Goal: Task Accomplishment & Management: Use online tool/utility

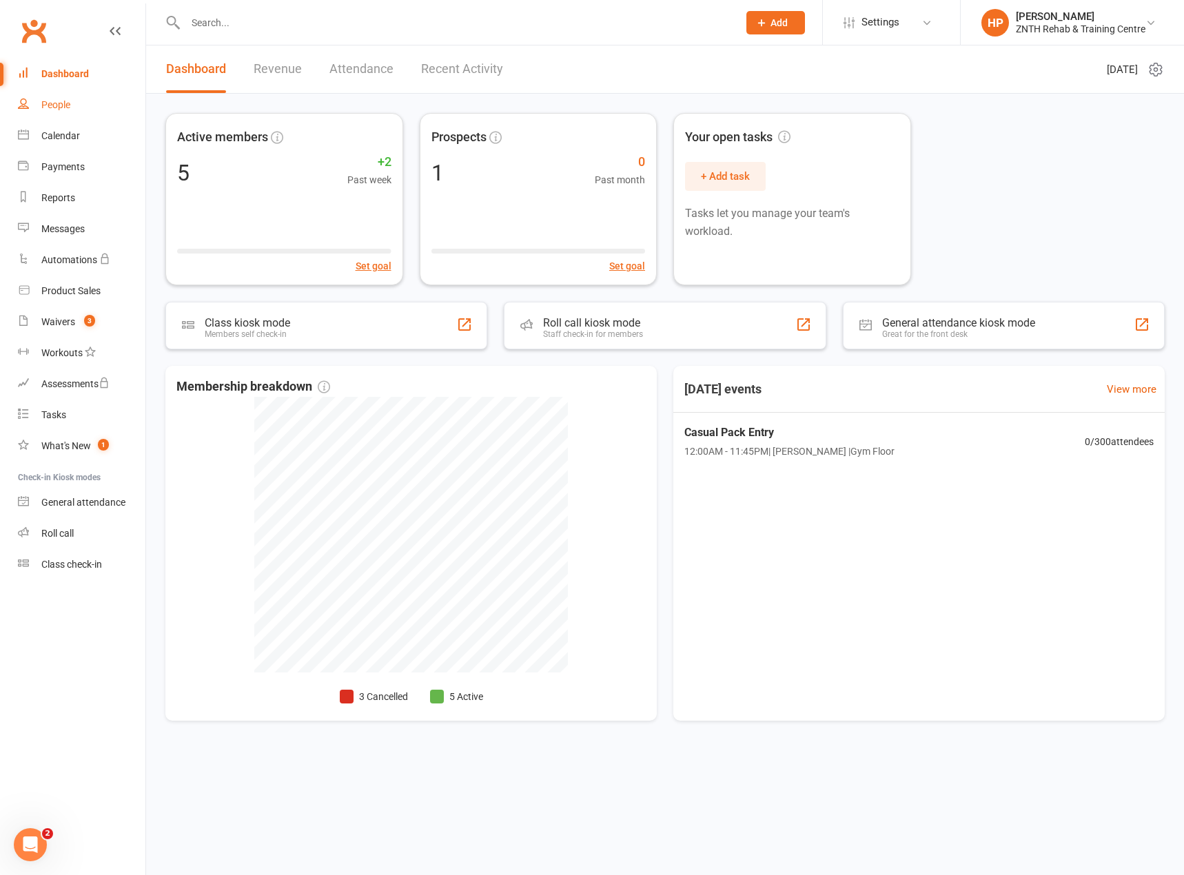
click at [80, 105] on link "People" at bounding box center [81, 105] width 127 height 31
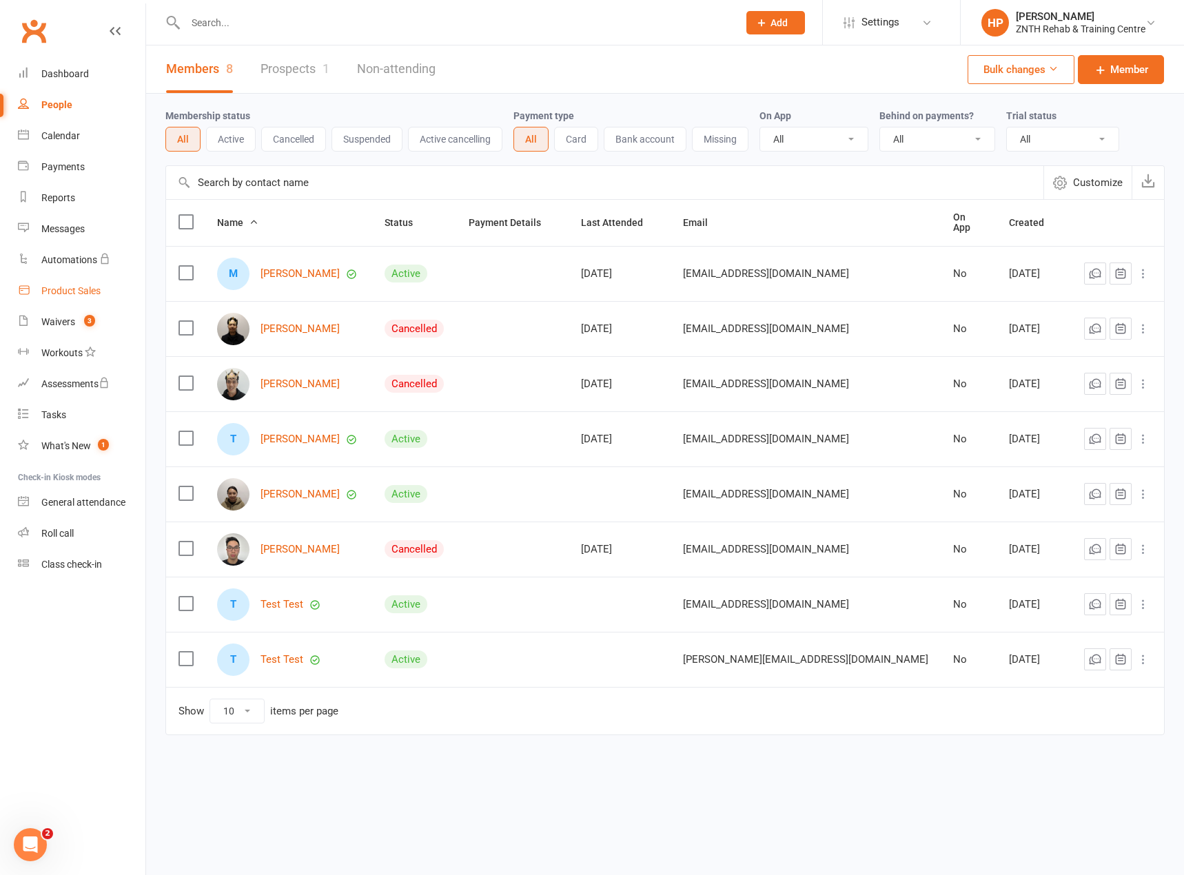
click at [76, 290] on div "Product Sales" at bounding box center [70, 290] width 59 height 11
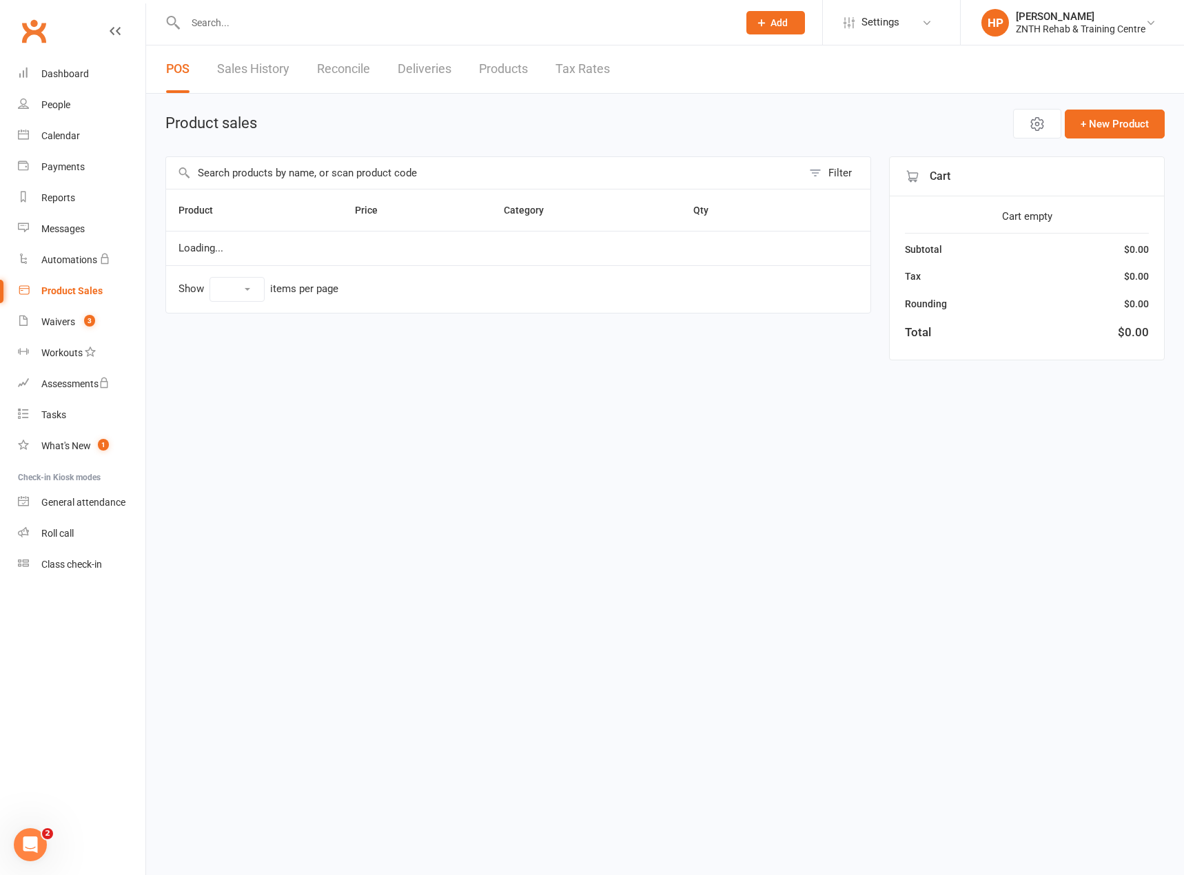
select select "50"
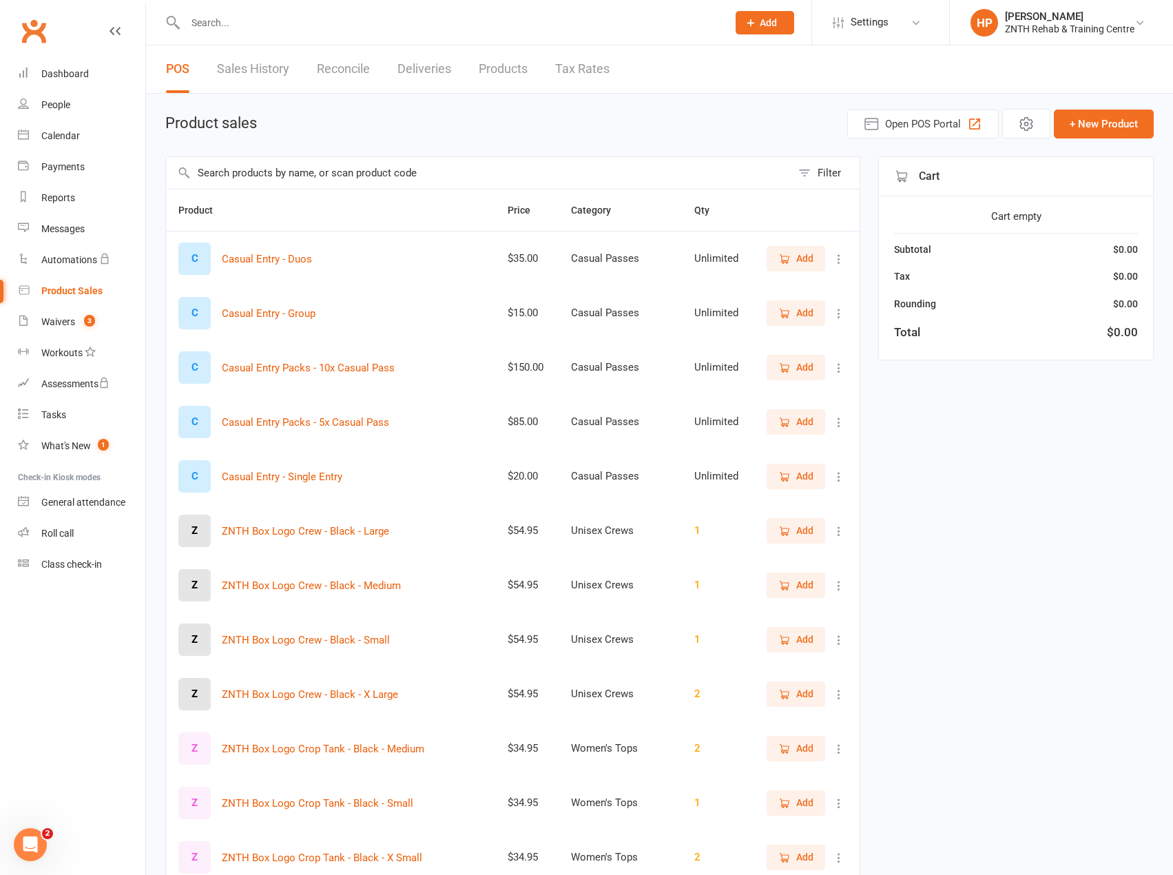
click at [368, 179] on input "text" at bounding box center [479, 173] width 626 height 32
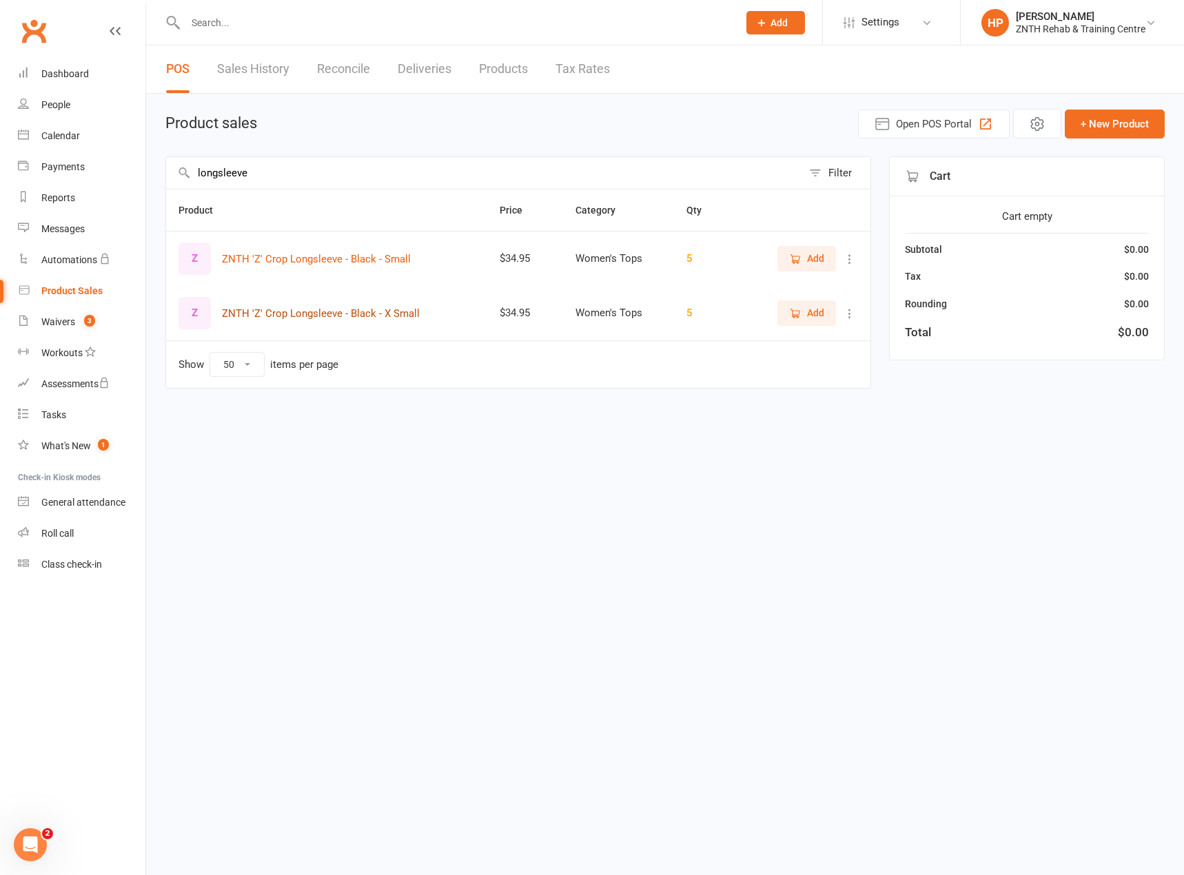
type input "longsleeve"
click at [415, 315] on button "ZNTH 'Z' Crop Longsleeve - Black - X Small" at bounding box center [321, 313] width 198 height 17
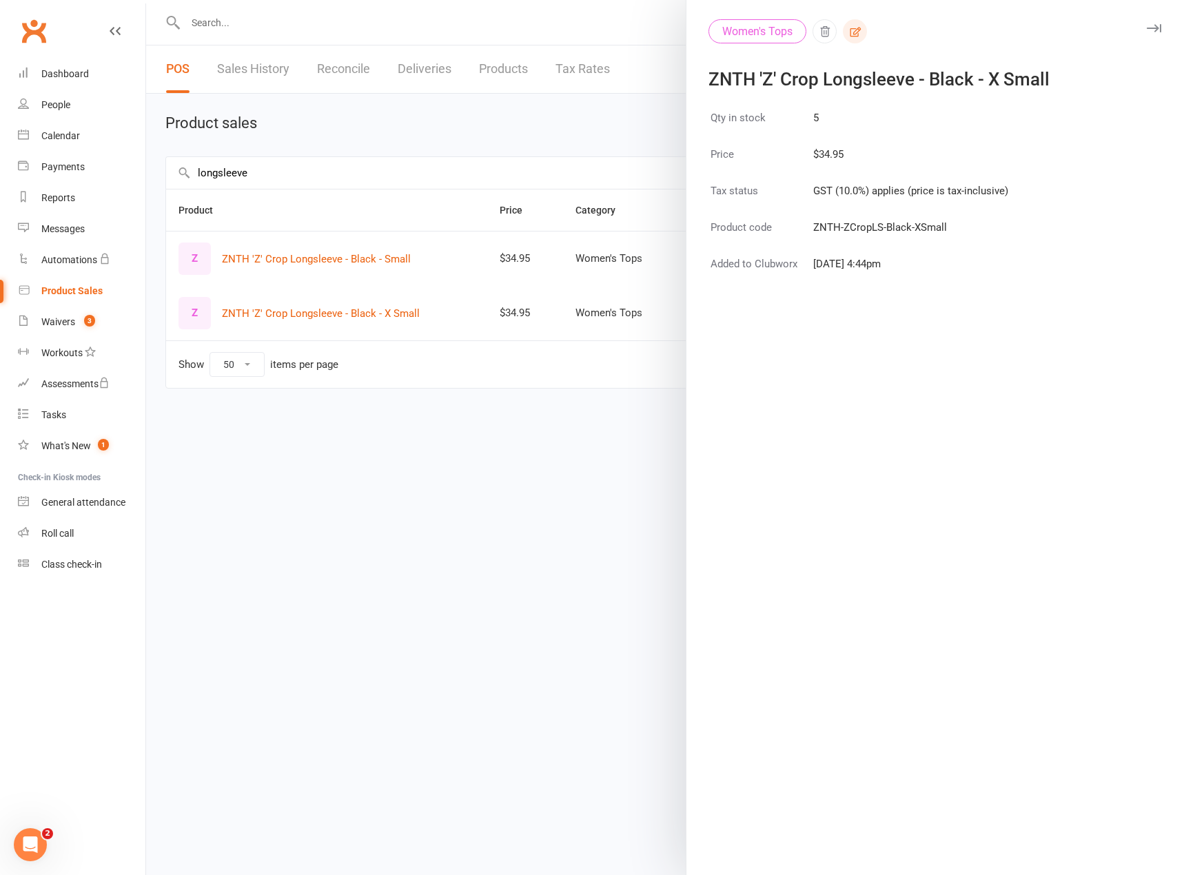
click at [856, 32] on icon "button" at bounding box center [855, 31] width 12 height 12
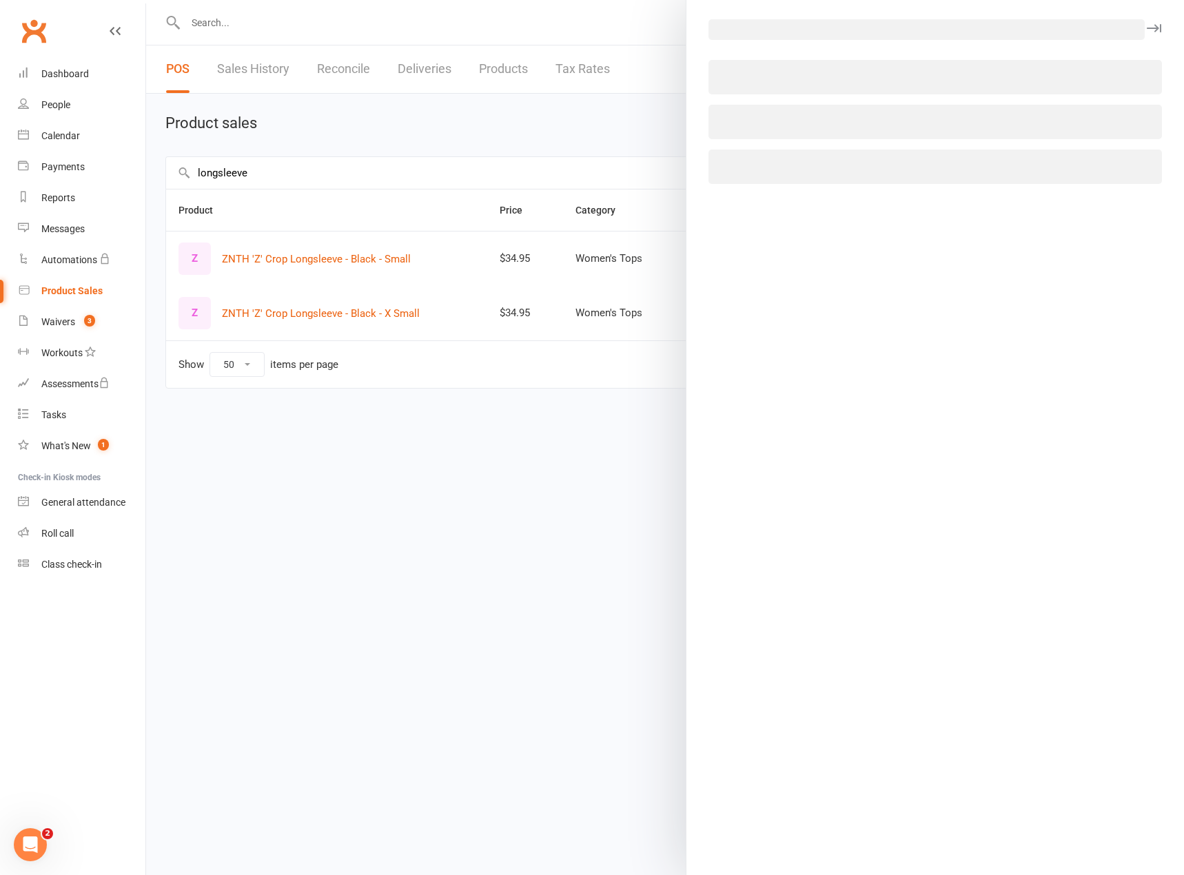
select select "4038"
select select "1793"
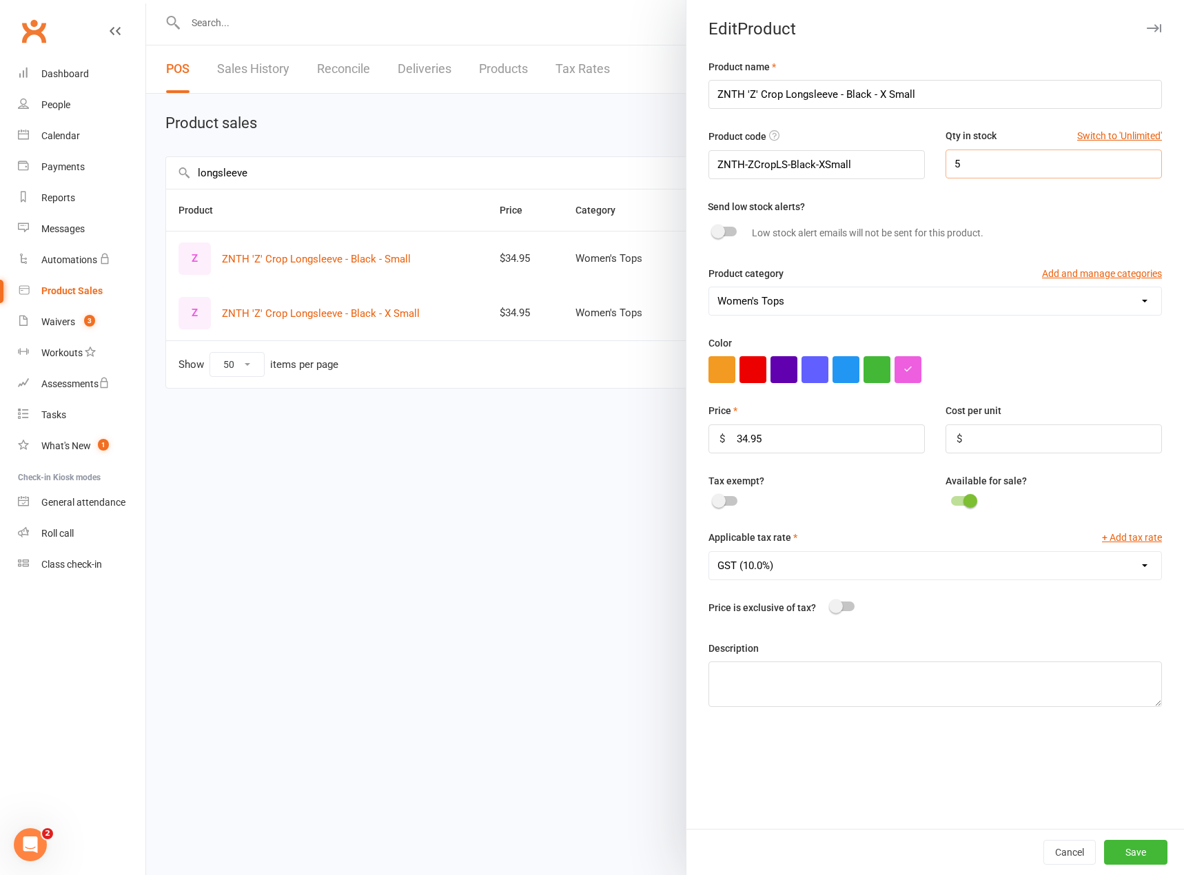
drag, startPoint x: 998, startPoint y: 160, endPoint x: 905, endPoint y: 162, distance: 93.7
click at [905, 162] on div "Product code ZNTH-ZCropLS-Black-XSmall Qty in stock Switch to 'Unlimited' 5" at bounding box center [935, 163] width 474 height 70
type input "4"
click at [1117, 849] on button "Save" at bounding box center [1135, 852] width 63 height 25
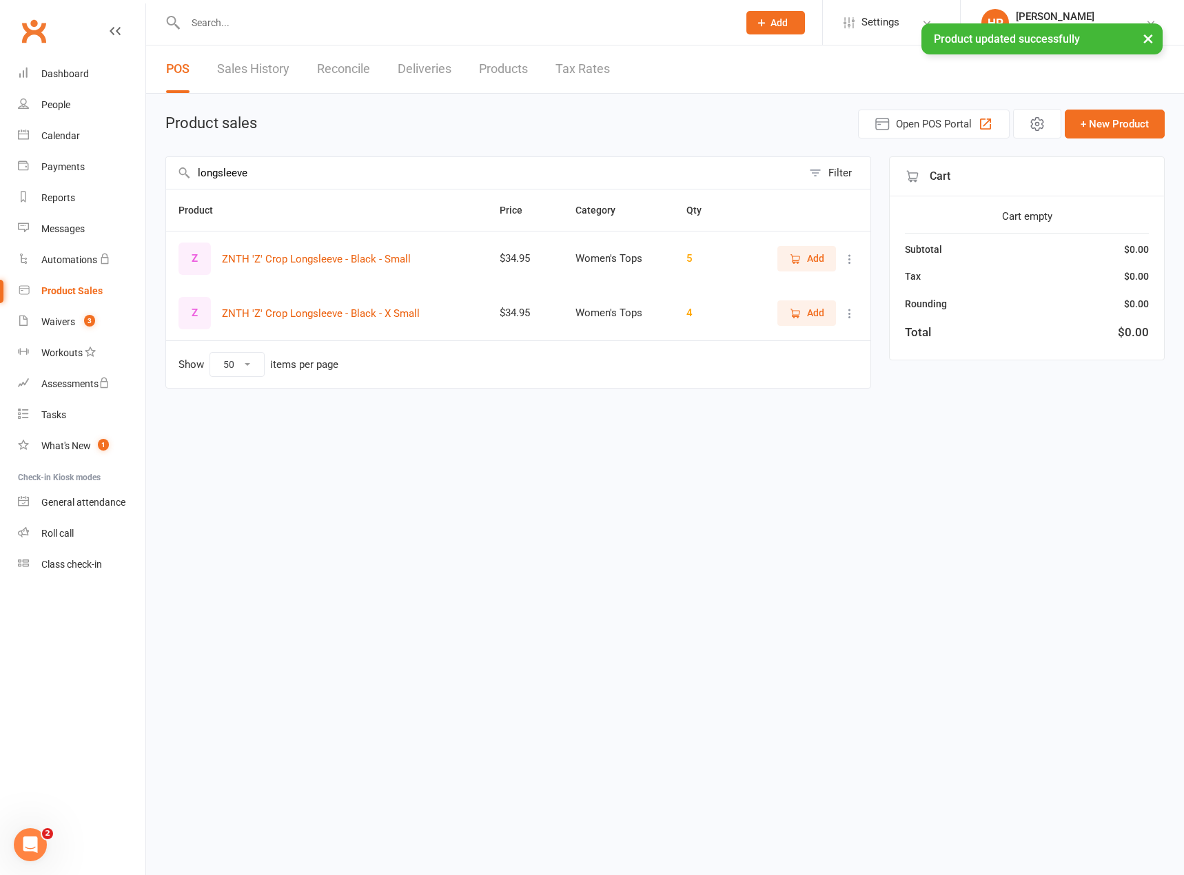
click at [1148, 36] on button "×" at bounding box center [1147, 38] width 25 height 30
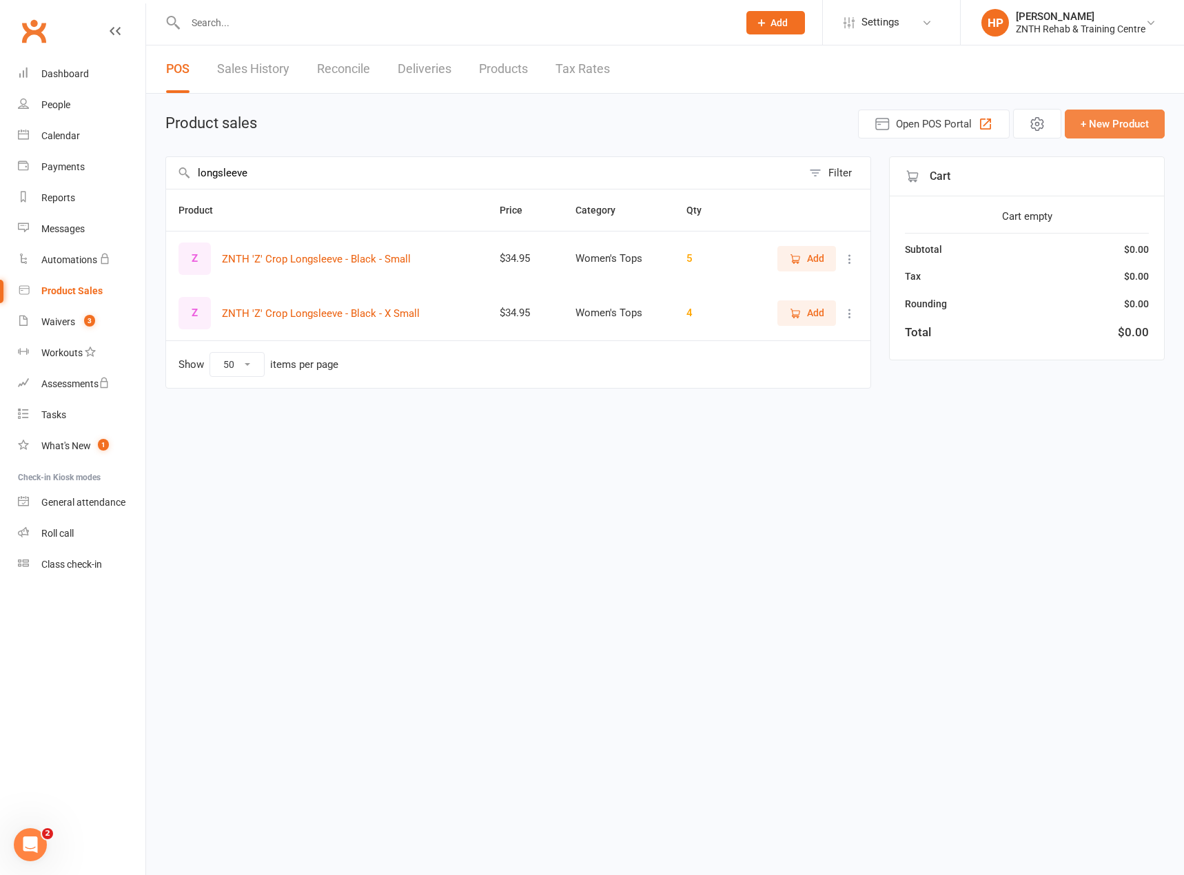
click at [1119, 123] on button "+ New Product" at bounding box center [1114, 124] width 100 height 29
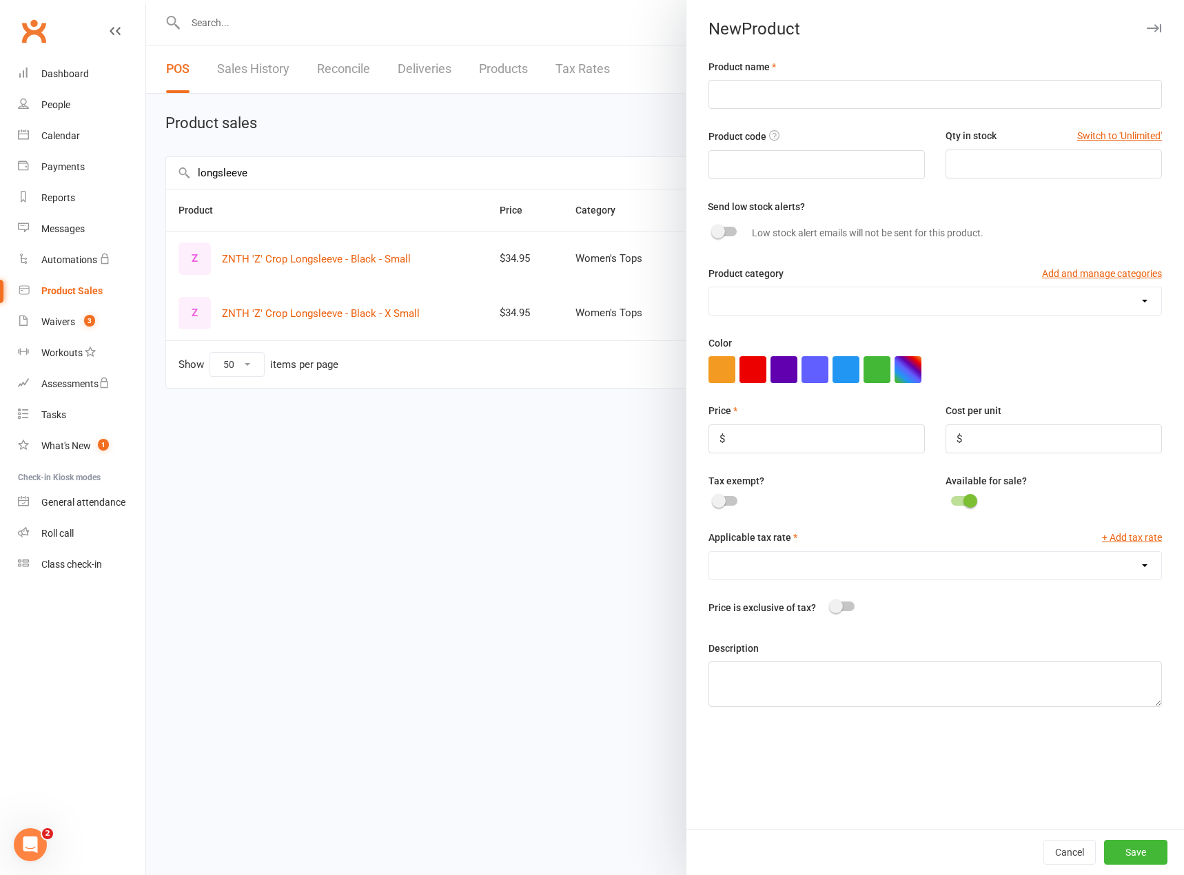
drag, startPoint x: 816, startPoint y: 121, endPoint x: 826, endPoint y: 101, distance: 22.2
click at [821, 114] on div "Product name Product code Qty in stock Switch to 'Unlimited' Send low stock ale…" at bounding box center [934, 444] width 497 height 770
click at [826, 101] on input "text" at bounding box center [934, 94] width 453 height 29
type input "ZNTH Box Logo Crop Longsleeve - Black - X Small"
click at [826, 101] on input "ZNTH Box Logo Crop Longsleeve - Black - X Small" at bounding box center [934, 94] width 453 height 29
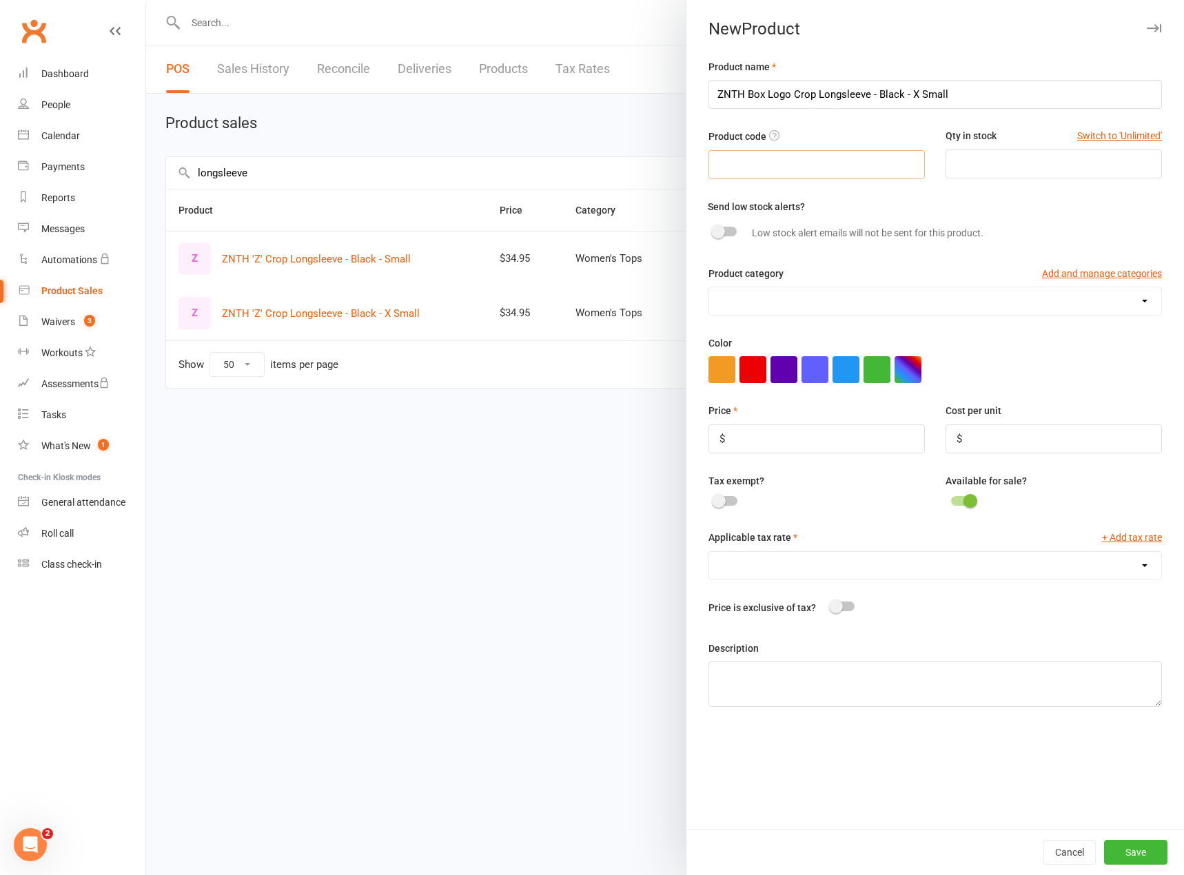
click at [796, 169] on input "text" at bounding box center [816, 164] width 216 height 29
paste input "ZNTH Box Logo Crop Longsleeve - Black - X Small"
drag, startPoint x: 721, startPoint y: 168, endPoint x: 674, endPoint y: 152, distance: 50.1
click at [146, 0] on react-component "New Product Product name ZNTH Box Logo Crop Longsleeve - Black - X Small Produc…" at bounding box center [146, 0] width 0 height 0
click at [745, 163] on input "ZNTH Box Logo Crop Longsleeve - Black - X Small" at bounding box center [816, 164] width 216 height 29
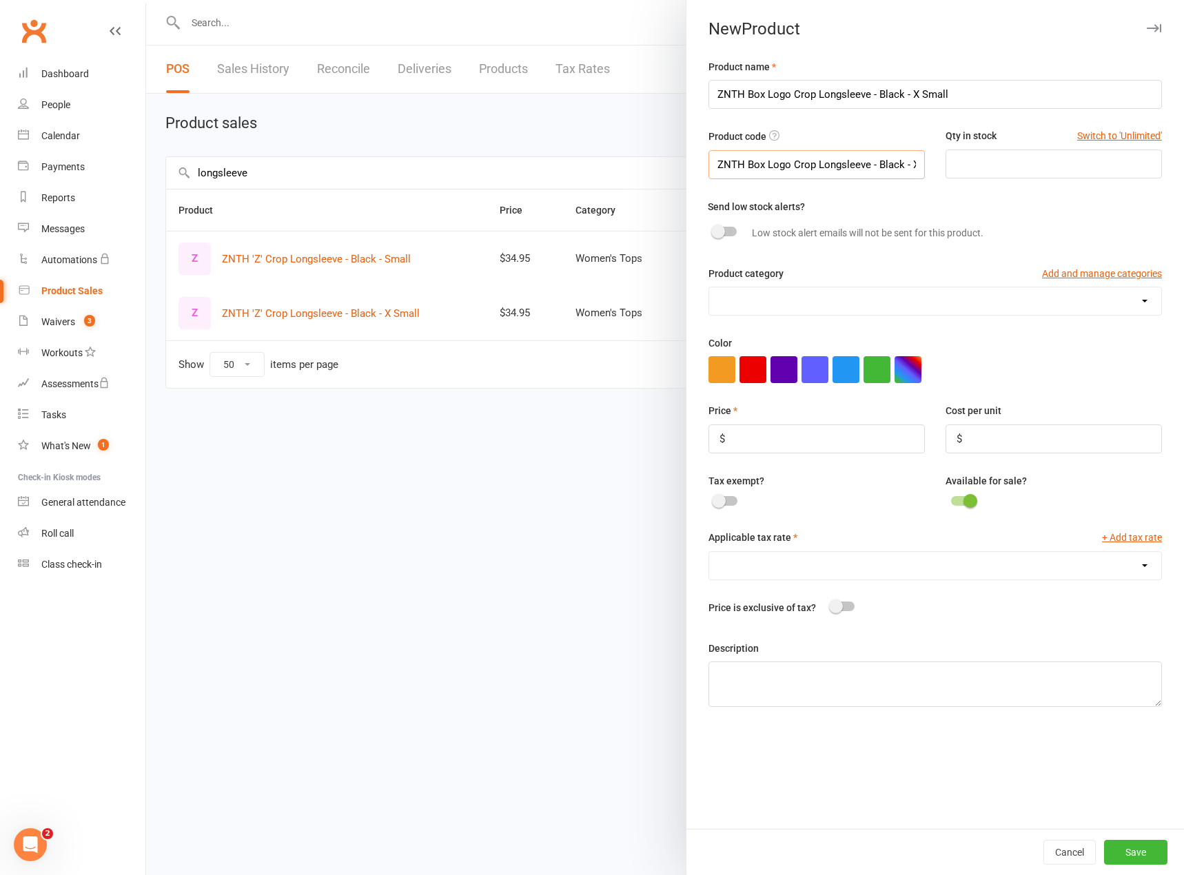
click at [741, 164] on input "ZNTH Box Logo Crop Longsleeve - Black - X Small" at bounding box center [816, 164] width 216 height 29
click at [760, 165] on input "ZNTH-Box Logo Crop Longsleeve - Black - X Small" at bounding box center [816, 164] width 216 height 29
click at [781, 165] on input "ZNTH-BoxLogo Crop Longsleeve - Black - X Small" at bounding box center [816, 164] width 216 height 29
click at [803, 165] on input "ZNTH-BoxLogoCrop Longsleeve - Black - X Small" at bounding box center [816, 164] width 216 height 29
click at [856, 167] on input "ZNTH-BoxLogoCropLongsleeve - Black - X Small" at bounding box center [816, 164] width 216 height 29
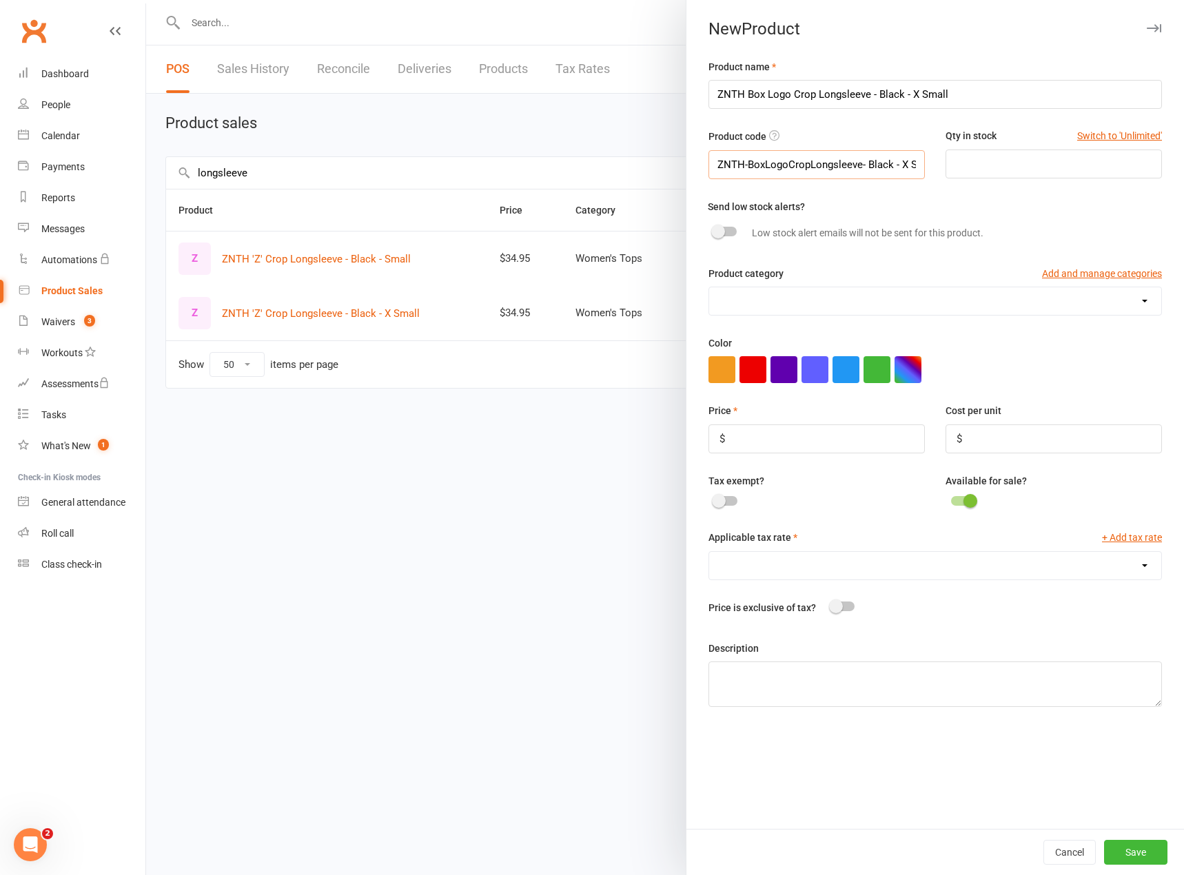
click at [860, 164] on input "ZNTH-BoxLogoCropLongsleeve- Black - X Small" at bounding box center [816, 164] width 216 height 29
click at [882, 165] on input "ZNTH-BoxLogoCropLongsleeve-Black - X Small" at bounding box center [816, 164] width 216 height 29
click at [887, 168] on input "ZNTH-BoxLogoCropLongsleeve-Black- X Small" at bounding box center [816, 164] width 216 height 29
click at [893, 168] on input "ZNTH-BoxLogoCropLongsleeve-Black-X Small" at bounding box center [816, 164] width 216 height 29
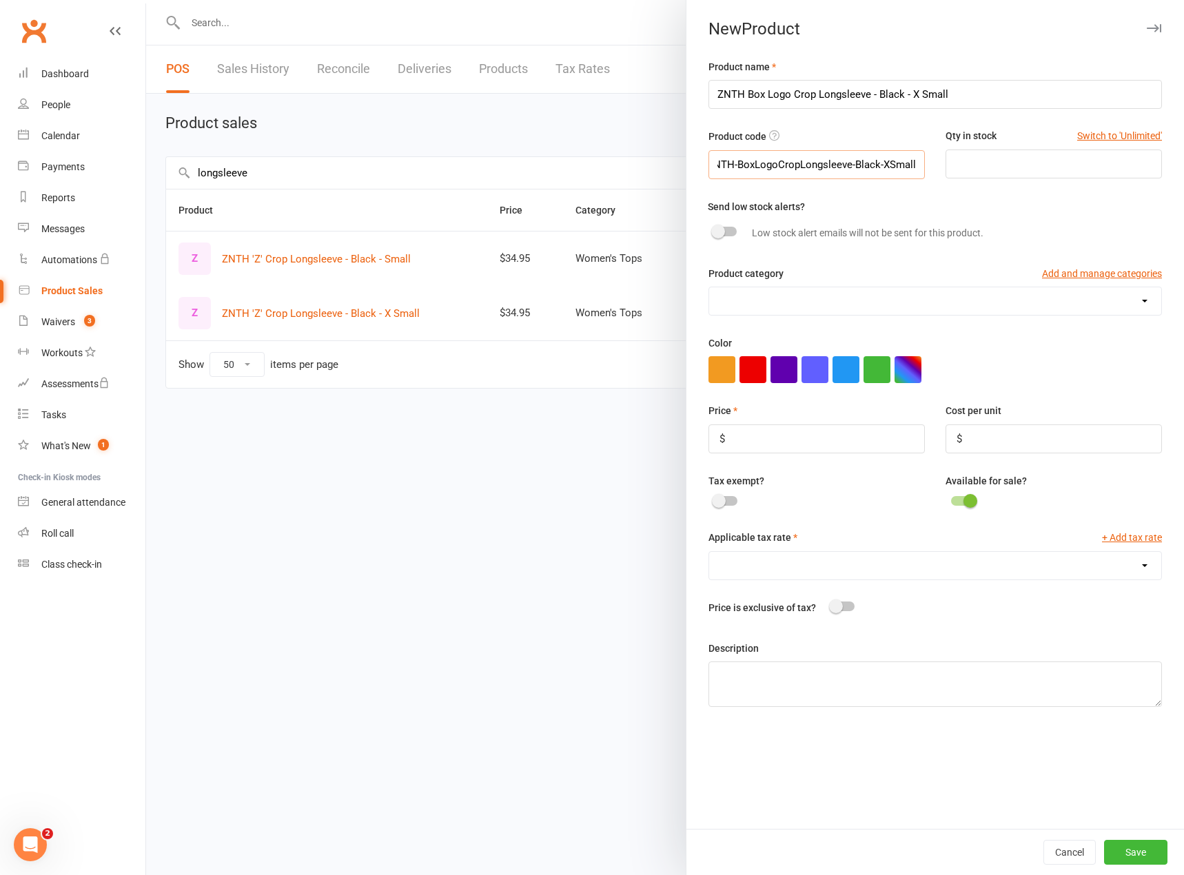
drag, startPoint x: 897, startPoint y: 164, endPoint x: 963, endPoint y: 164, distance: 66.1
click at [963, 164] on div "Product code ZNTH-BoxLogoCropLongsleeve-Black-XSmall Qty in stock Switch to 'Un…" at bounding box center [935, 163] width 474 height 70
click at [906, 165] on input "ZNTH-BoxLogoCropLongsleeve-Black-XSmall" at bounding box center [816, 164] width 216 height 29
type input "ZNTH-BoxLogoCropLongsleeve-Black-XSmall"
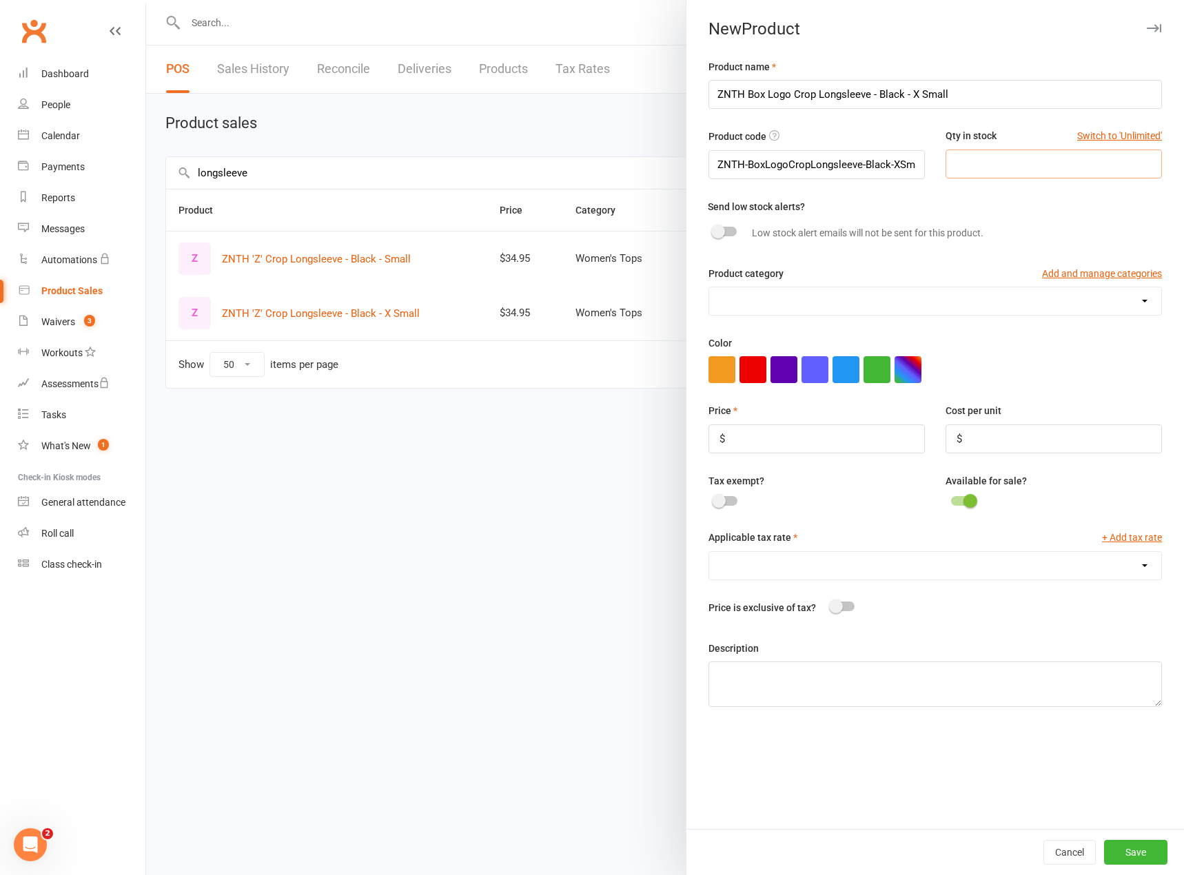
click at [973, 161] on input "number" at bounding box center [1053, 163] width 216 height 29
type input "1"
click at [804, 296] on select "Casual Passes Men's Singlets/Tanks Unisex Crews Unisex Hoodies Unisex Tees Wome…" at bounding box center [935, 301] width 452 height 28
select select "4038"
click at [709, 289] on select "Casual Passes Men's Singlets/Tanks Unisex Crews Unisex Hoodies Unisex Tees Wome…" at bounding box center [935, 301] width 452 height 28
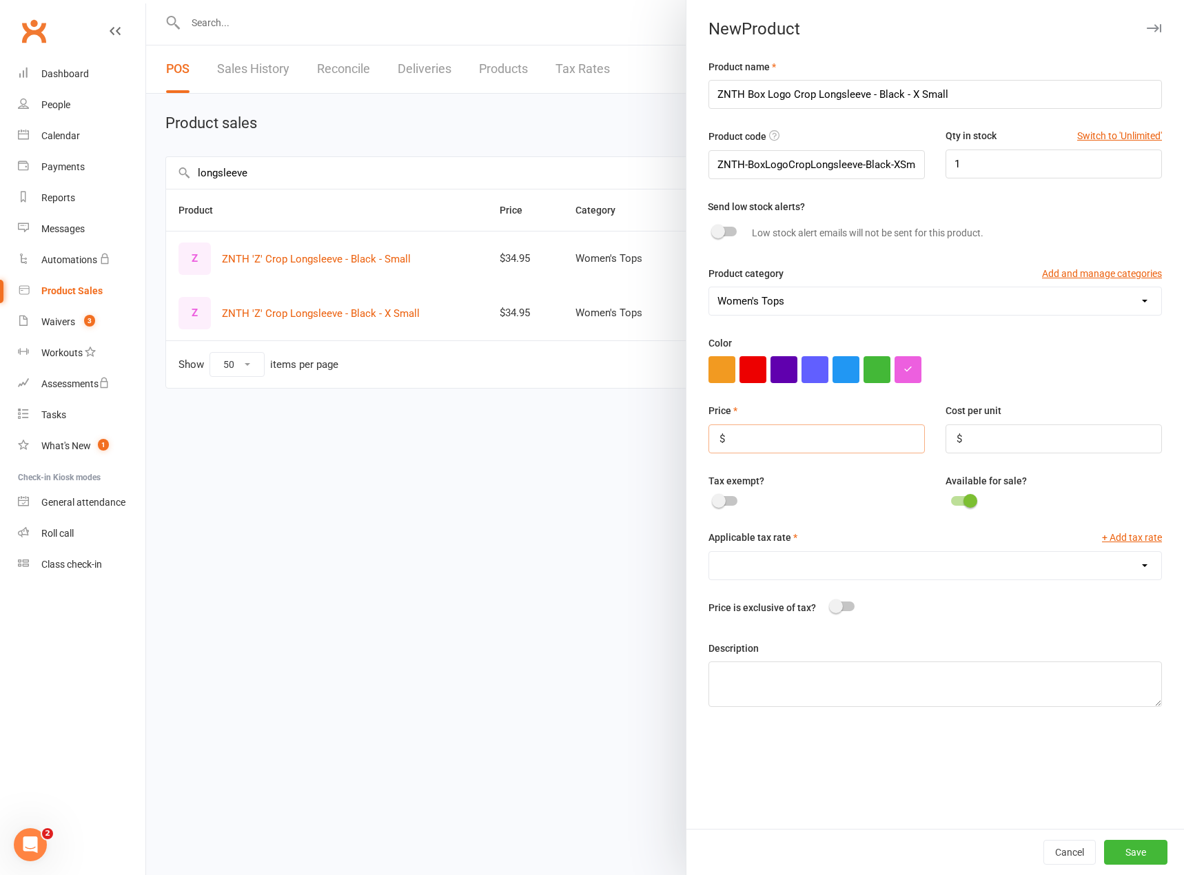
click at [767, 446] on input "number" at bounding box center [816, 438] width 216 height 29
type input "34.95"
click at [809, 561] on select "GST (10.0%)" at bounding box center [935, 566] width 452 height 28
select select "1793"
click at [709, 555] on select "GST (10.0%)" at bounding box center [935, 566] width 452 height 28
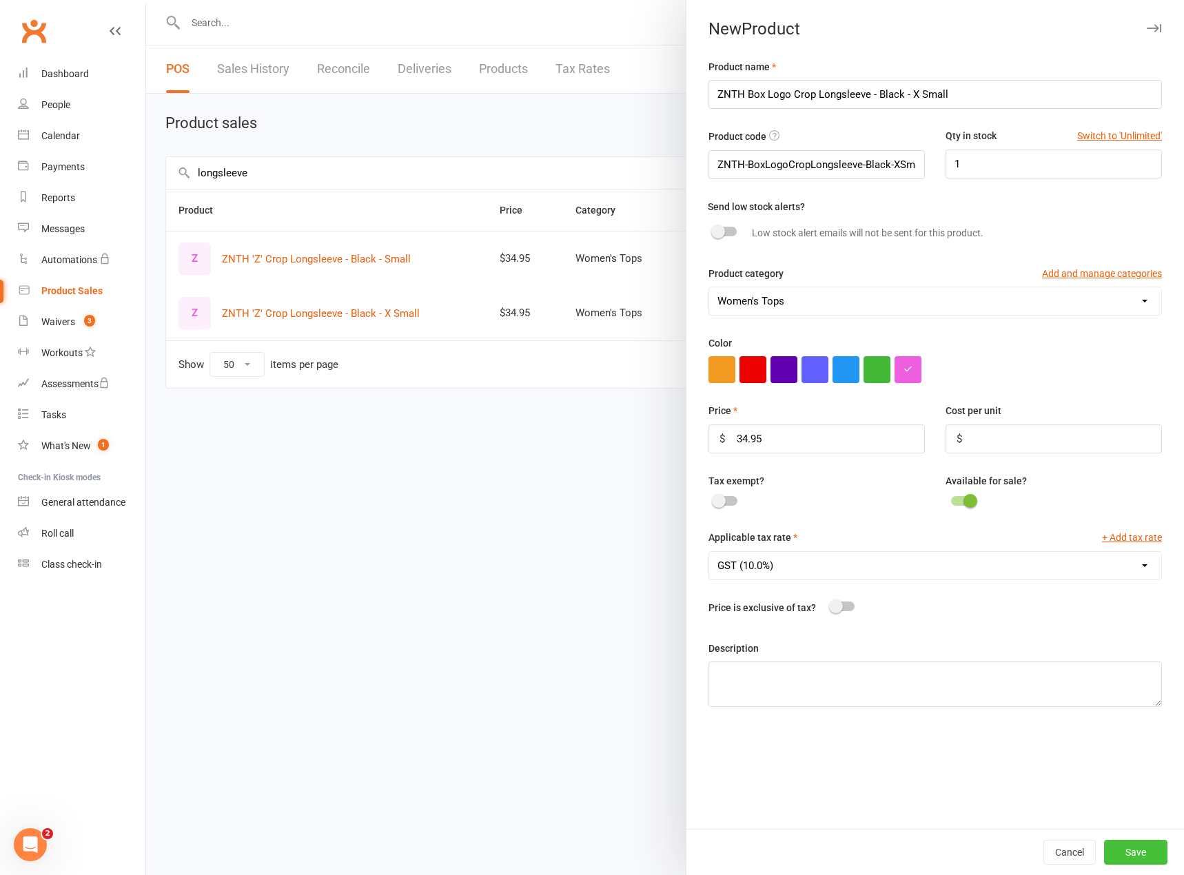
click at [1115, 844] on button "Save" at bounding box center [1135, 852] width 63 height 25
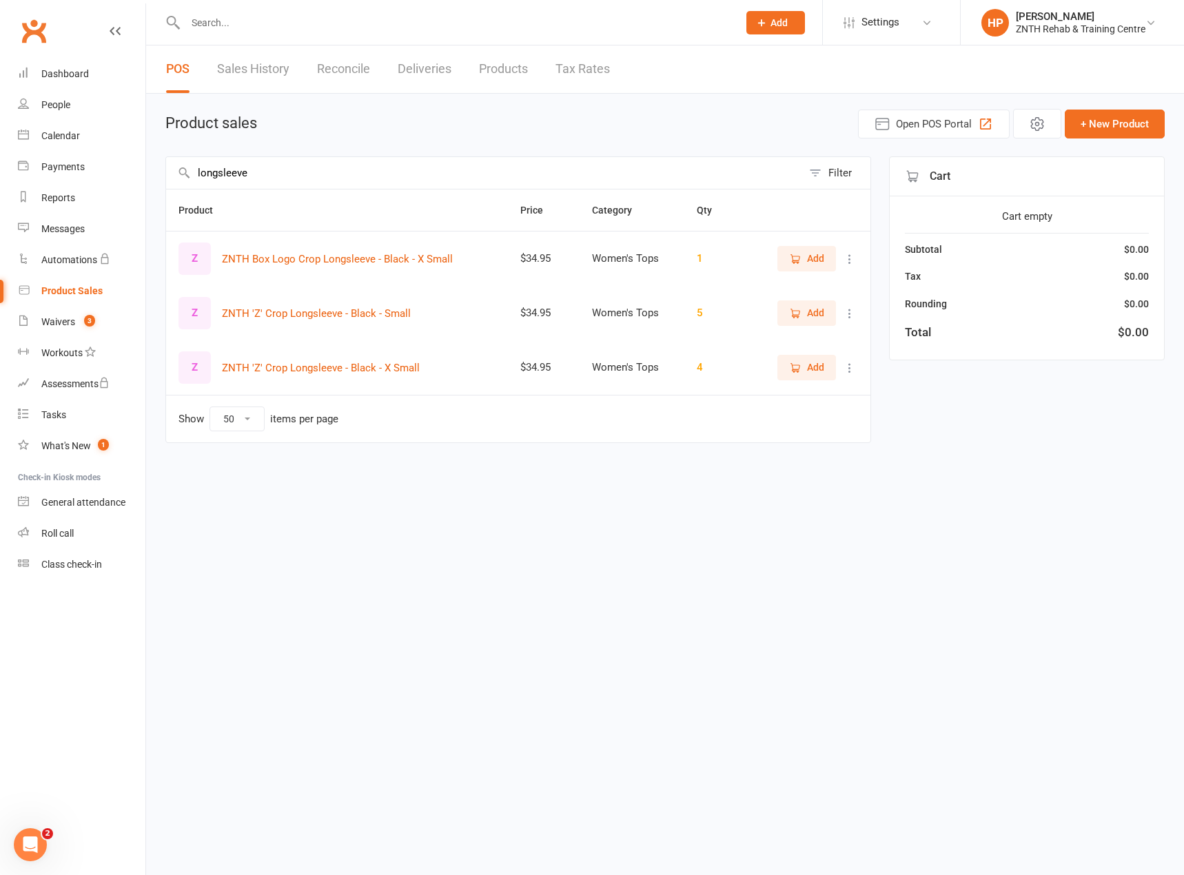
click at [406, 501] on html "Prospect Member Non-attending contact Class / event Appointment Task Membership…" at bounding box center [592, 250] width 1184 height 501
click at [395, 252] on button "ZNTH Box Logo Crop Longsleeve - Black - X Small" at bounding box center [337, 259] width 231 height 17
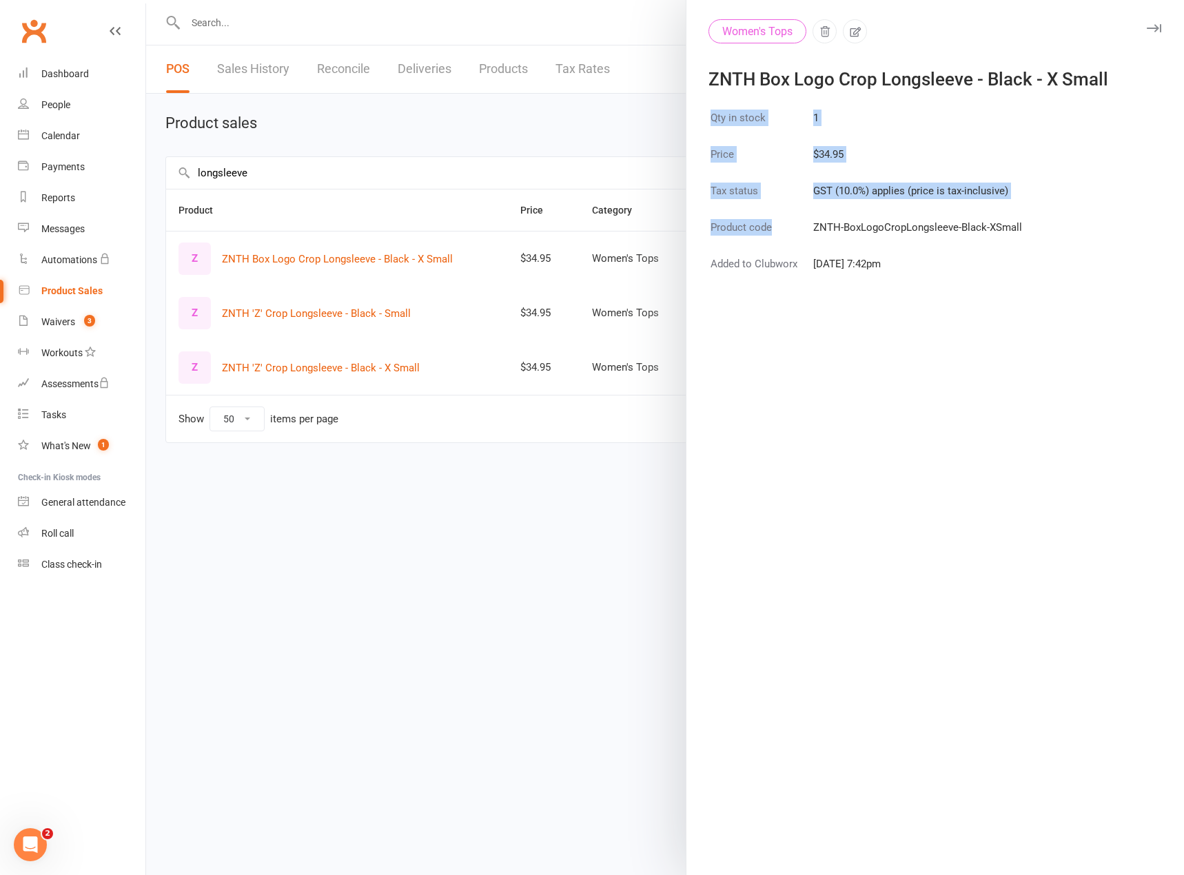
drag, startPoint x: 805, startPoint y: 224, endPoint x: 1021, endPoint y: 220, distance: 215.7
click at [1021, 220] on div "Qty in stock 1 Price $34.95 Tax status GST (10.0%) applies (price is tax-inclus…" at bounding box center [934, 490] width 497 height 767
click at [1020, 227] on div "Qty in stock 1 Price $34.95 Tax status GST (10.0%) applies (price is tax-inclus…" at bounding box center [934, 490] width 497 height 767
click at [1022, 231] on div "Qty in stock 1 Price $34.95 Tax status GST (10.0%) applies (price is tax-inclus…" at bounding box center [934, 490] width 497 height 767
drag, startPoint x: 1015, startPoint y: 228, endPoint x: 852, endPoint y: 214, distance: 163.2
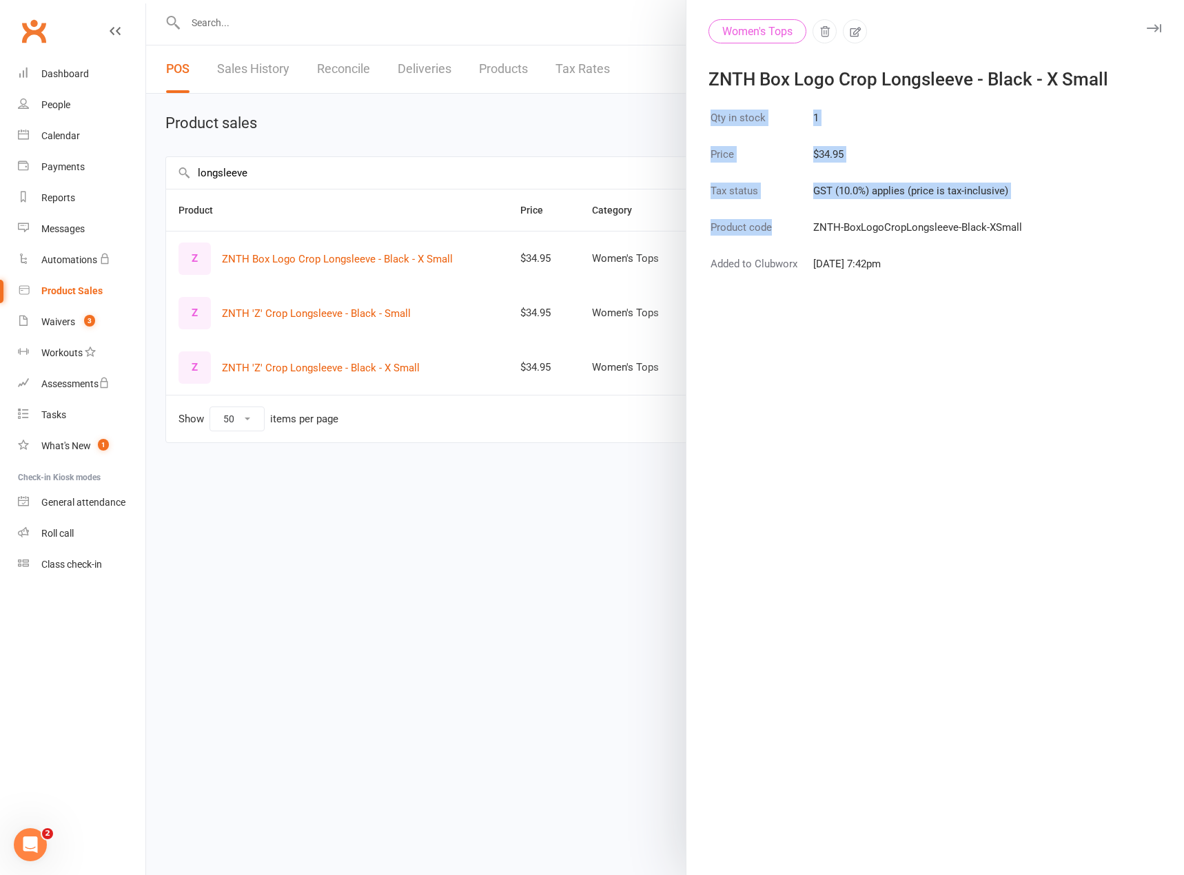
click at [878, 216] on div "Qty in stock 1 Price $34.95 Tax status GST (10.0%) applies (price is tax-inclus…" at bounding box center [934, 490] width 497 height 767
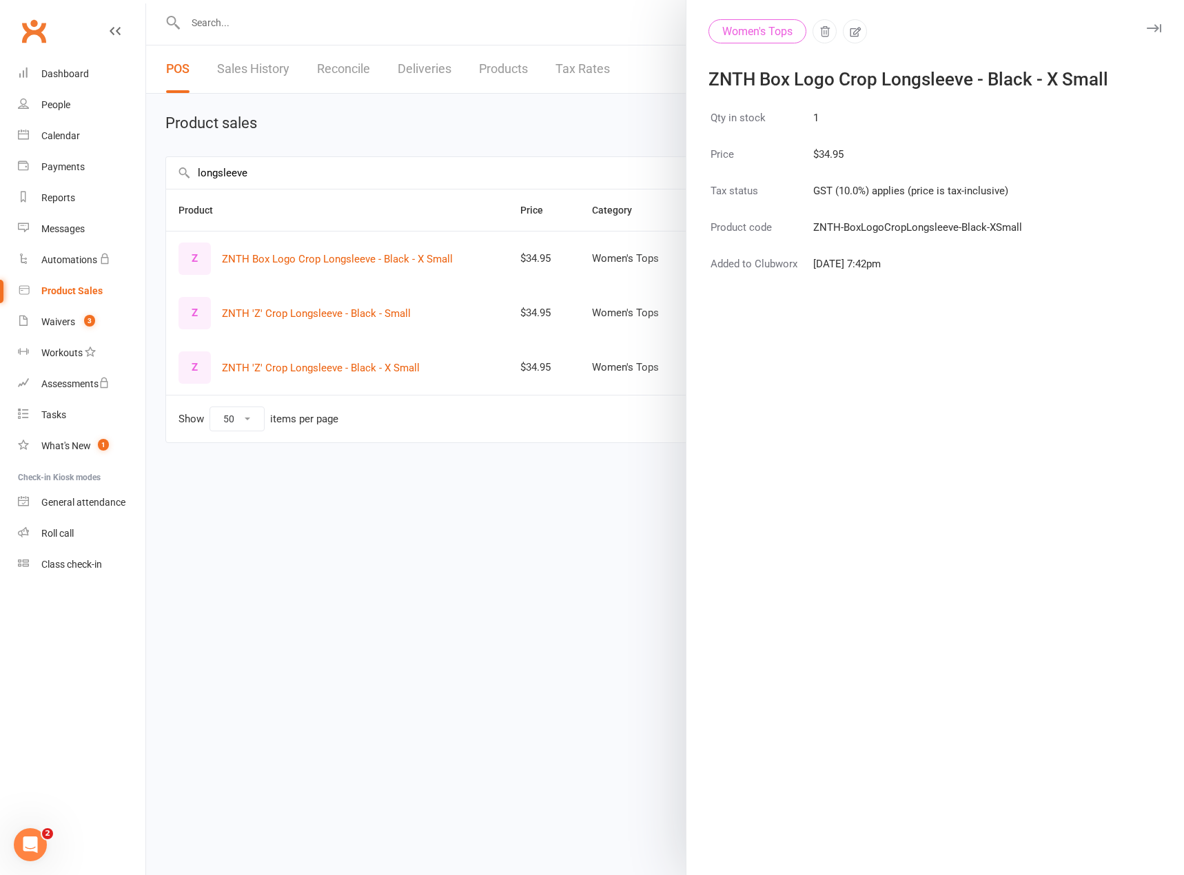
drag, startPoint x: 852, startPoint y: 214, endPoint x: 804, endPoint y: 222, distance: 48.9
click at [852, 214] on td "GST (10.0%) applies (price is tax-inclusive)" at bounding box center [917, 199] width 210 height 35
drag, startPoint x: 809, startPoint y: 224, endPoint x: 1016, endPoint y: 223, distance: 206.7
click at [1016, 223] on table "Qty in stock 1 Price $34.95 Tax status GST (10.0%) applies (price is tax-inclus…" at bounding box center [866, 199] width 316 height 184
copy td "ZNTH-BoxLogoCropLongsleeve-Black-XSmall"
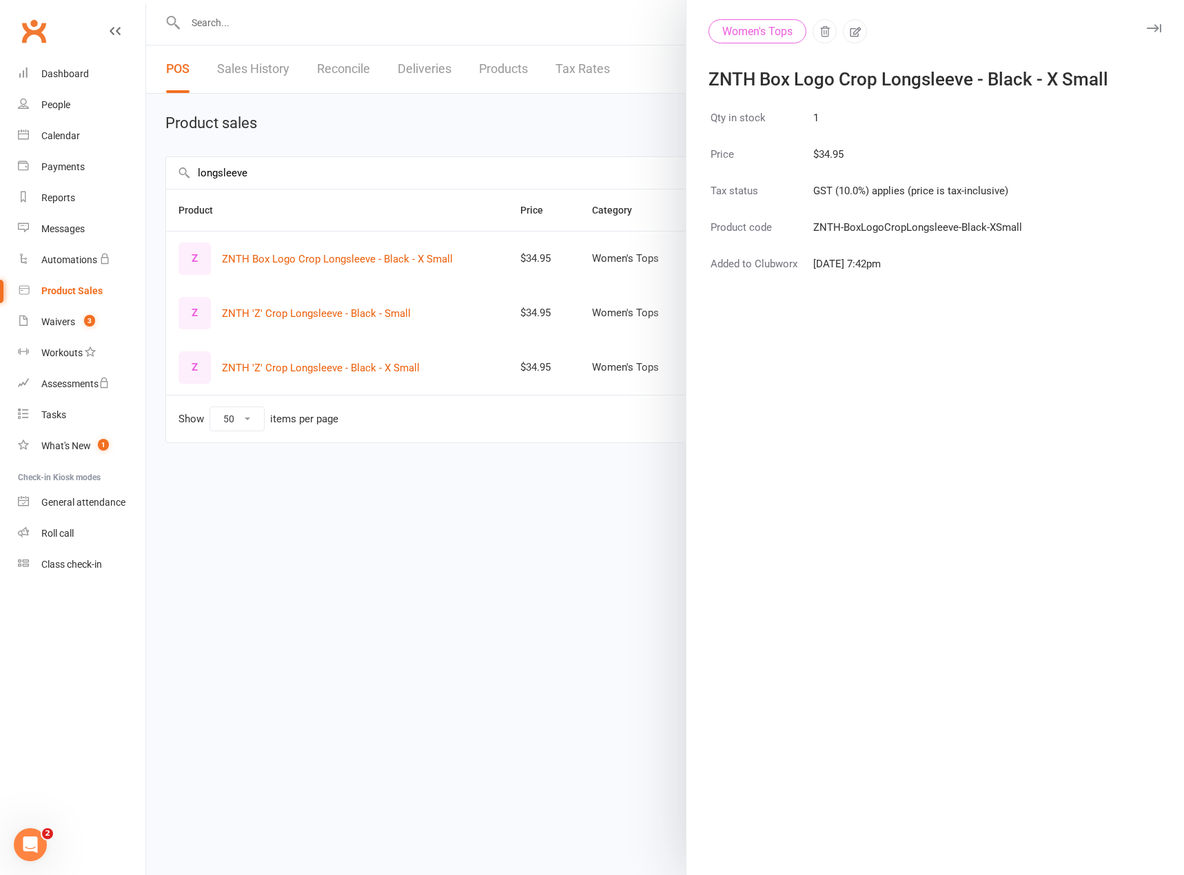
click at [1098, 407] on div "Qty in stock 1 Price $34.95 Tax status GST (10.0%) applies (price is tax-inclus…" at bounding box center [934, 490] width 497 height 767
